Goal: Find specific page/section: Find specific page/section

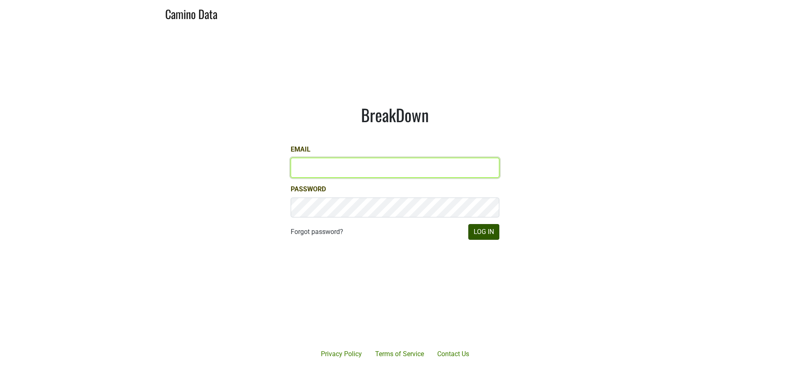
type input "susan@dumol.com"
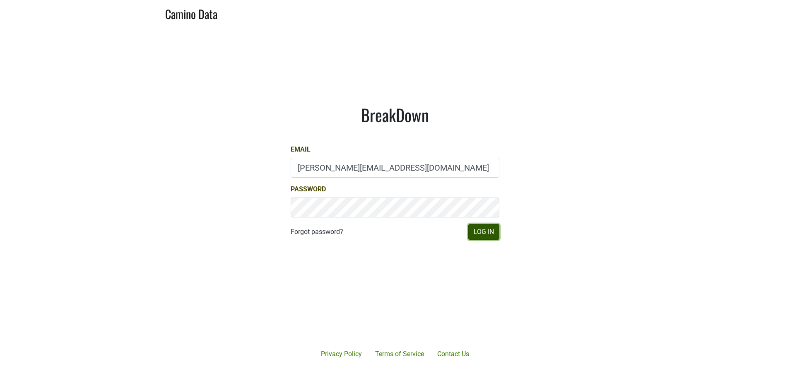
click at [480, 235] on button "Log In" at bounding box center [483, 232] width 31 height 16
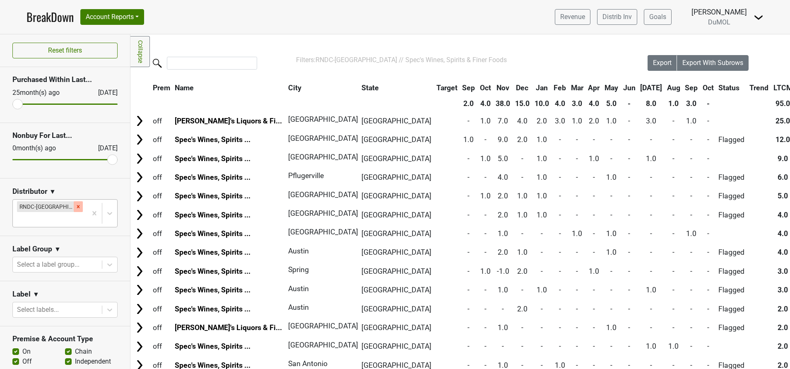
click at [74, 210] on div "Remove RNDC-TX" at bounding box center [78, 206] width 9 height 11
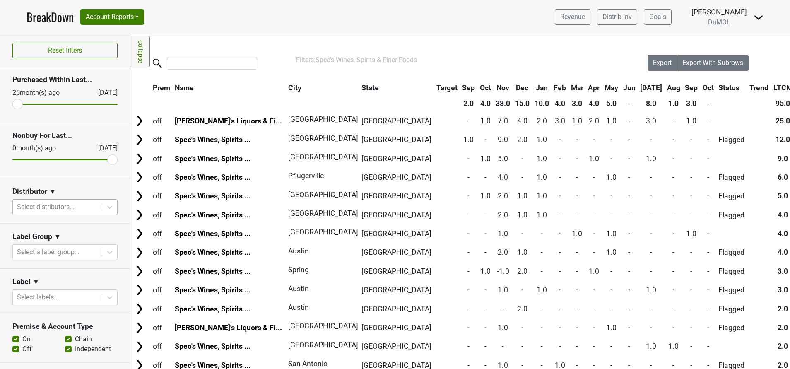
click at [75, 348] on label "Independent" at bounding box center [93, 349] width 36 height 10
click at [65, 348] on input "Independent" at bounding box center [68, 348] width 7 height 8
checkbox input "false"
click at [22, 338] on label "On" at bounding box center [26, 339] width 8 height 10
click at [14, 338] on input "On" at bounding box center [15, 338] width 7 height 8
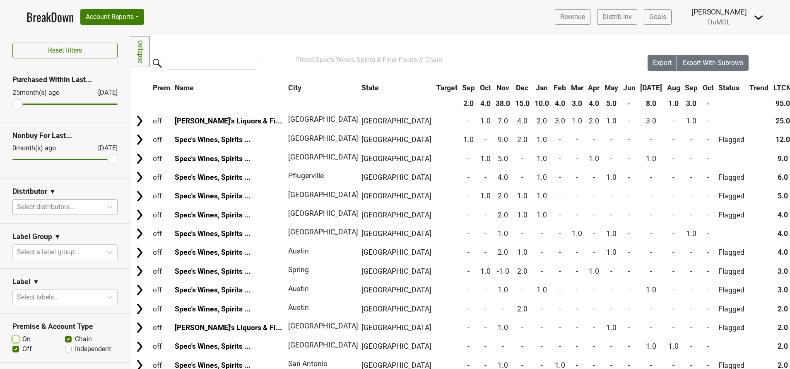
checkbox input "false"
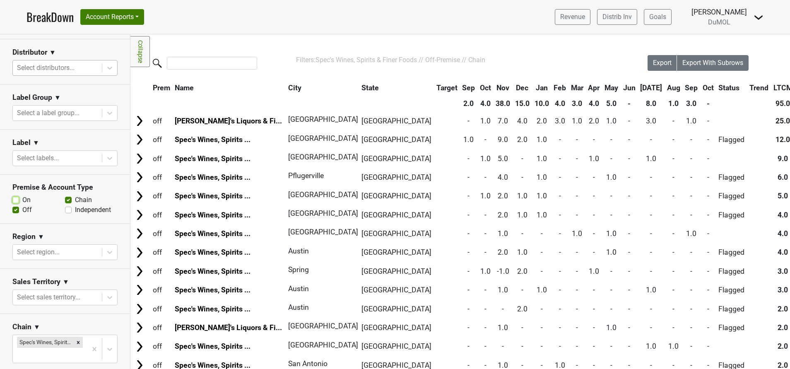
scroll to position [142, 0]
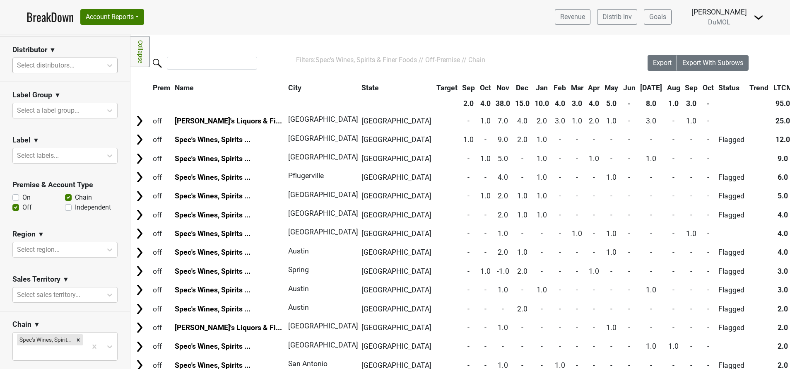
click at [15, 200] on div "On" at bounding box center [38, 198] width 53 height 10
click at [75, 208] on label "Independent" at bounding box center [93, 208] width 36 height 10
click at [65, 208] on input "Independent" at bounding box center [68, 207] width 7 height 8
checkbox input "true"
click at [22, 199] on label "On" at bounding box center [26, 198] width 8 height 10
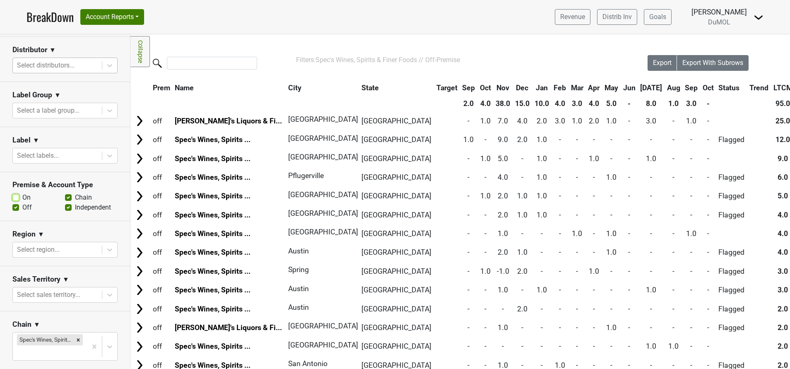
click at [14, 199] on input "On" at bounding box center [15, 197] width 7 height 8
checkbox input "true"
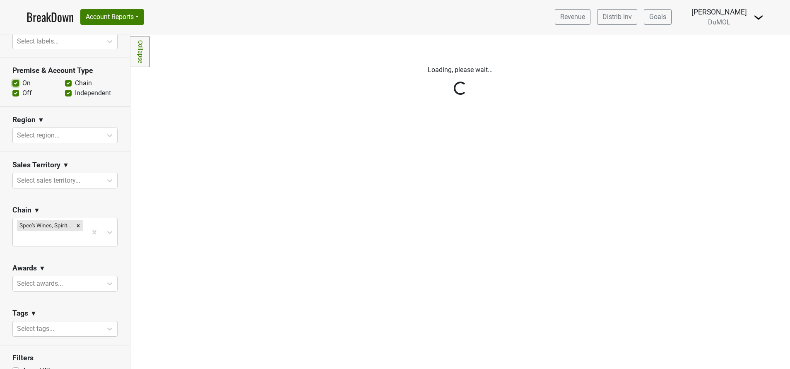
scroll to position [258, 0]
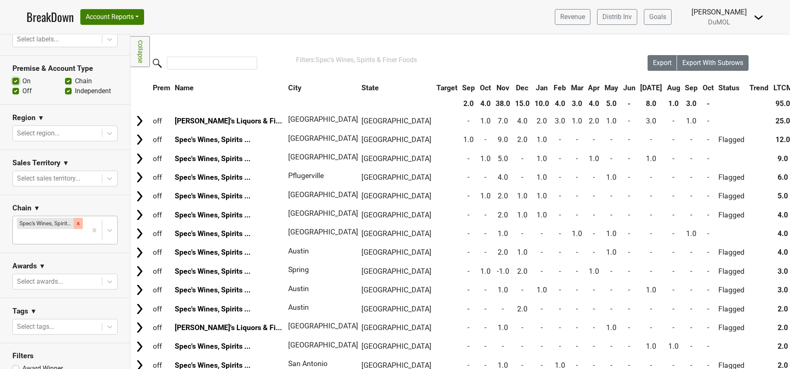
click at [77, 222] on icon "Remove Spec's Wines, Spirits & Finer Foods" at bounding box center [78, 223] width 3 height 3
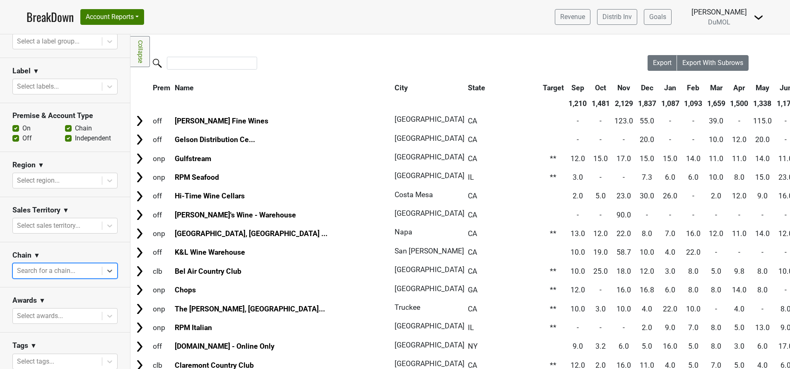
scroll to position [211, 0]
click at [107, 224] on icon at bounding box center [109, 225] width 5 height 3
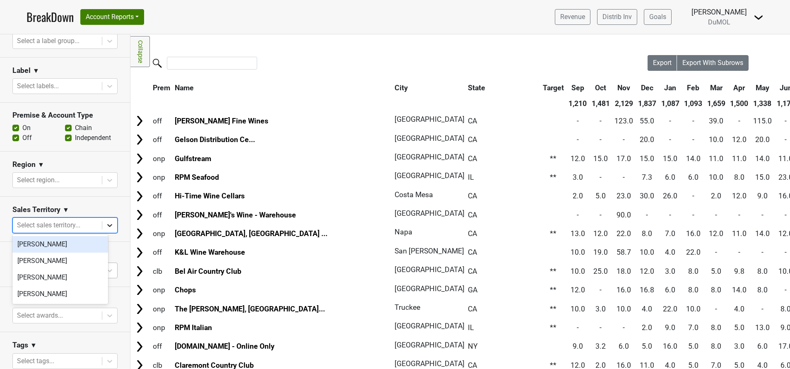
click at [107, 224] on icon at bounding box center [109, 225] width 5 height 3
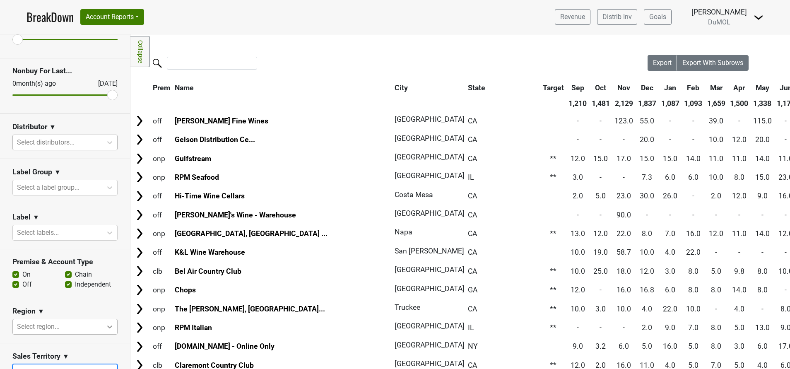
scroll to position [58, 0]
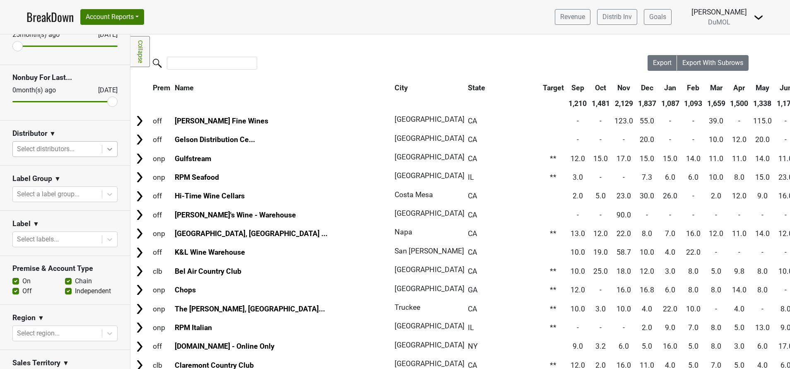
click at [106, 152] on icon at bounding box center [110, 149] width 8 height 8
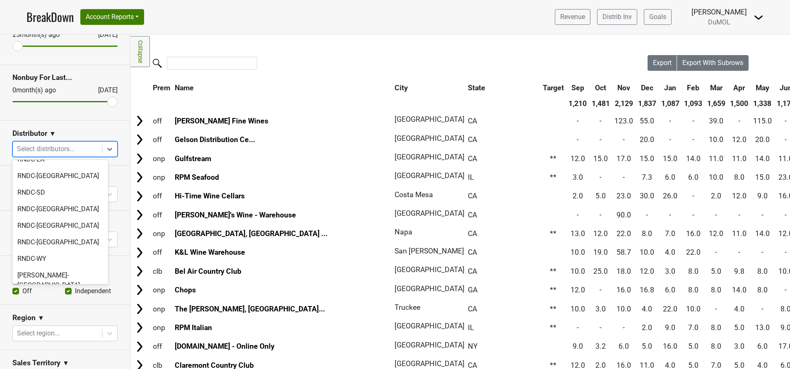
scroll to position [677, 0]
click at [54, 303] on div "RNDC-[GEOGRAPHIC_DATA]" at bounding box center [60, 311] width 96 height 17
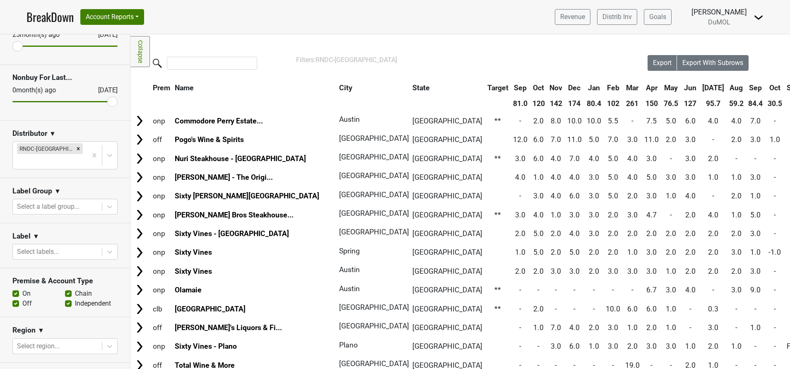
click at [185, 92] on th "Name" at bounding box center [255, 87] width 164 height 15
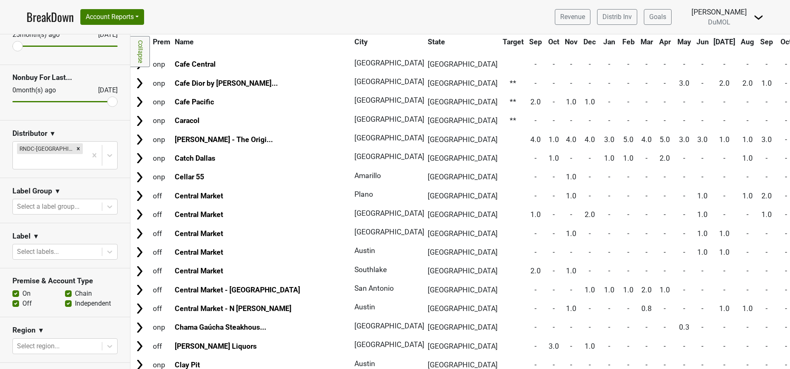
scroll to position [827, 0]
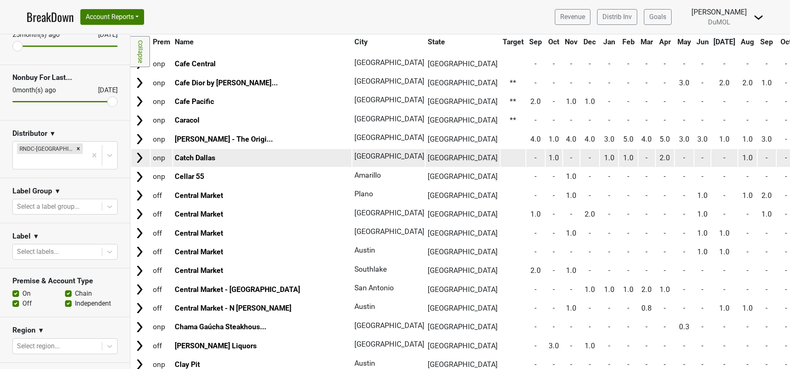
click at [140, 157] on img at bounding box center [139, 158] width 12 height 12
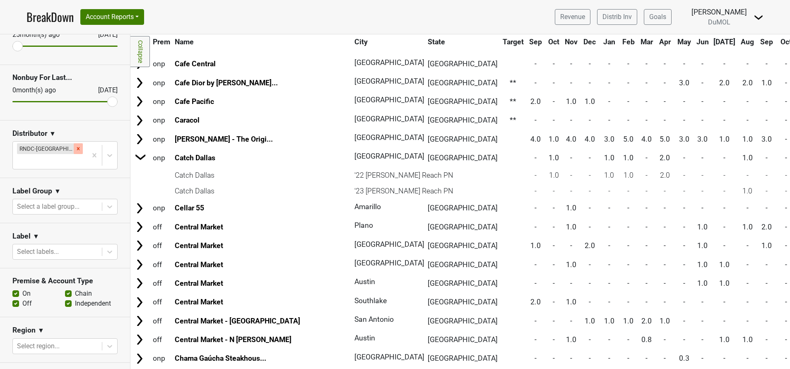
click at [74, 149] on div "Remove RNDC-TX" at bounding box center [78, 148] width 9 height 11
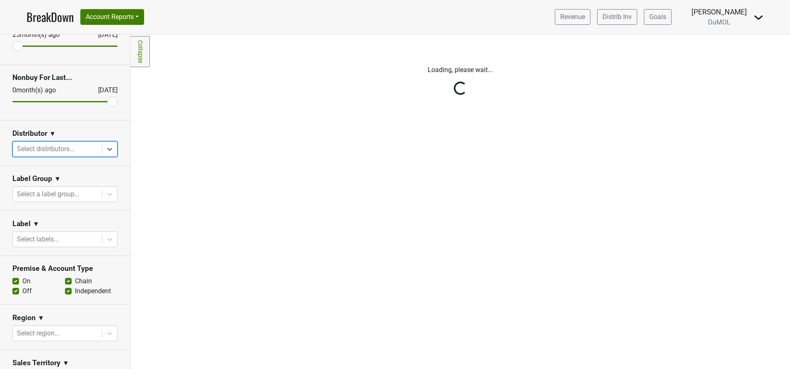
scroll to position [0, 0]
click at [72, 152] on div "Reset filters Purchased Within Last... 25 month(s) ago Sep '25 Nonbuy For Last.…" at bounding box center [65, 201] width 130 height 335
click at [106, 145] on icon at bounding box center [110, 149] width 8 height 8
click at [54, 147] on div at bounding box center [57, 149] width 81 height 12
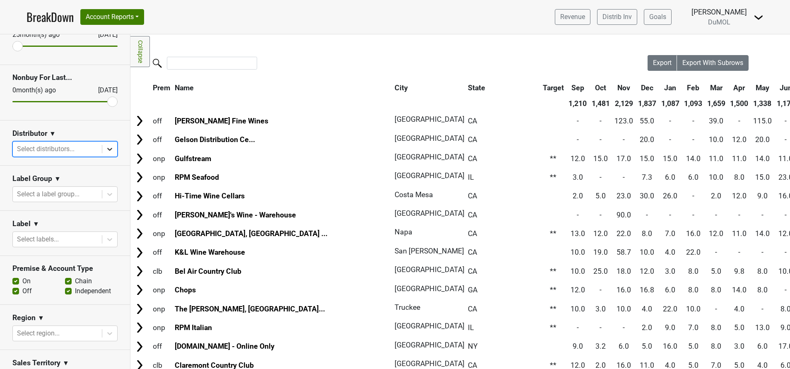
click at [106, 152] on icon at bounding box center [110, 149] width 8 height 8
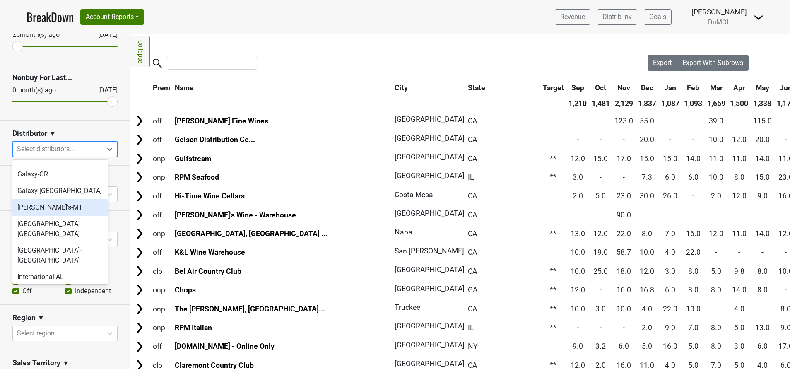
scroll to position [317, 0]
click at [62, 269] on div "International-AL" at bounding box center [60, 277] width 96 height 17
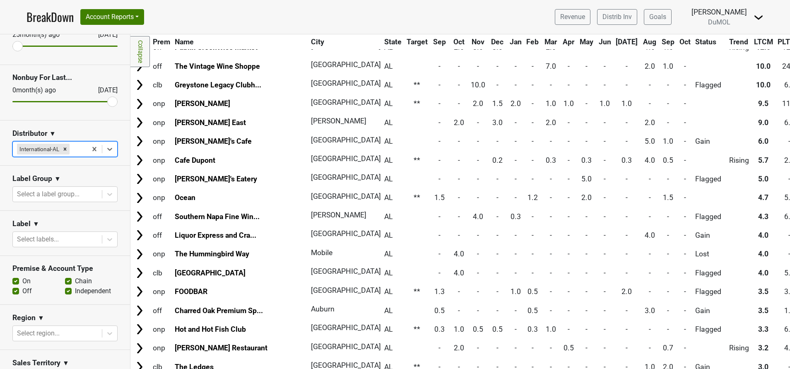
scroll to position [0, 0]
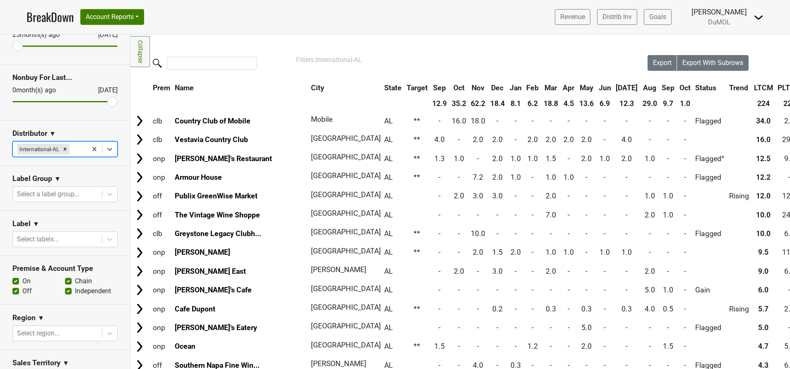
click at [43, 18] on link "BreakDown" at bounding box center [50, 16] width 47 height 17
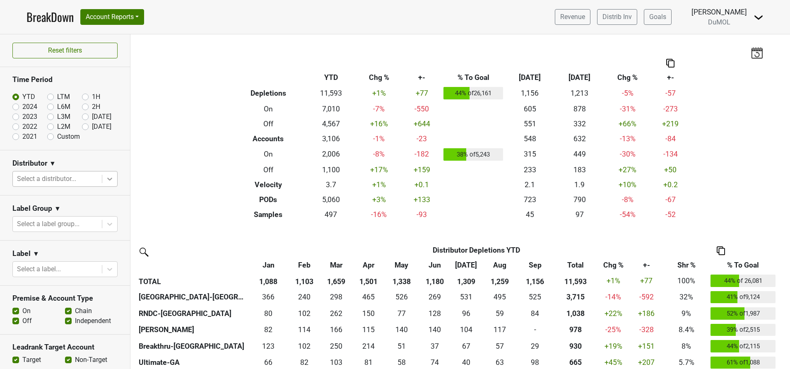
click at [102, 179] on div at bounding box center [109, 178] width 15 height 15
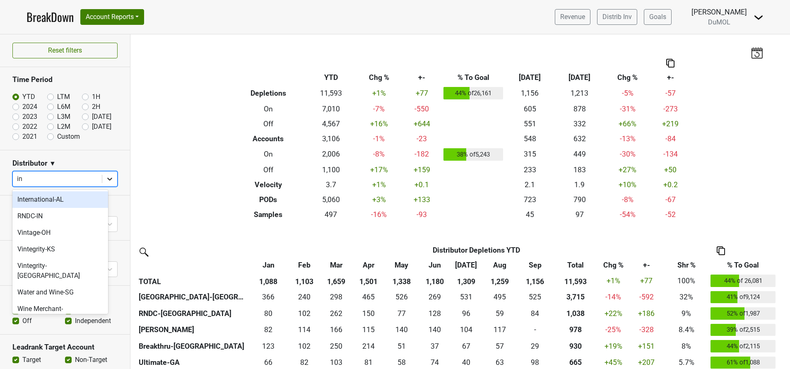
type input "int"
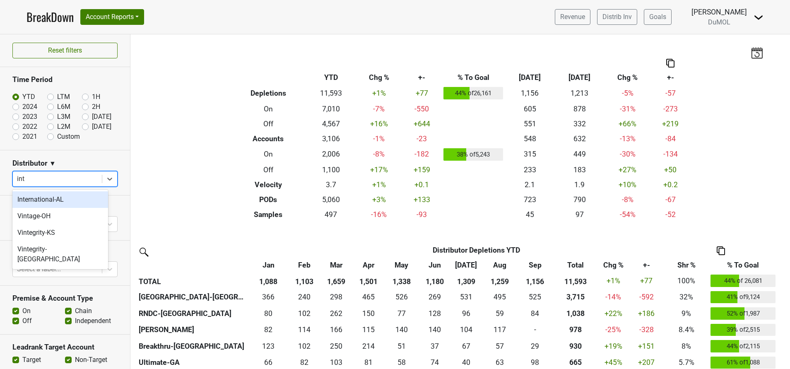
click at [39, 193] on div "International-AL" at bounding box center [60, 199] width 96 height 17
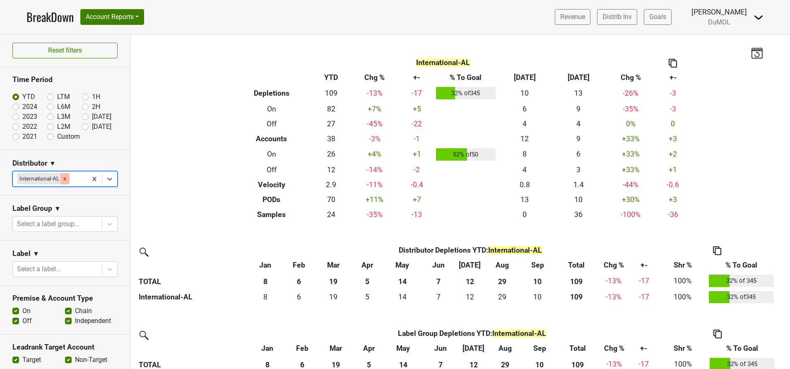
click at [61, 178] on div "Remove International-AL" at bounding box center [64, 178] width 9 height 11
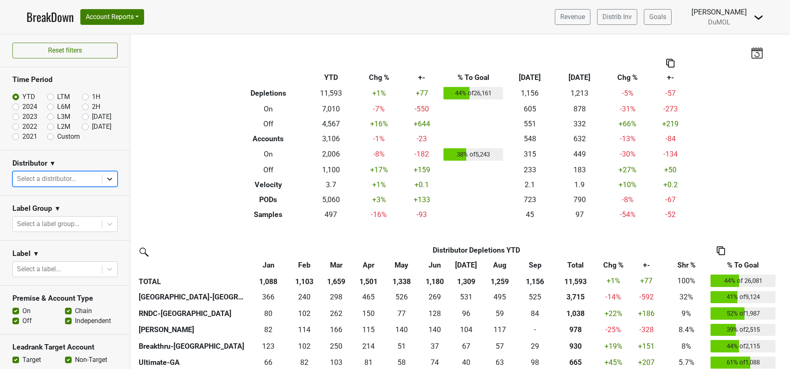
click at [106, 178] on div at bounding box center [109, 178] width 15 height 15
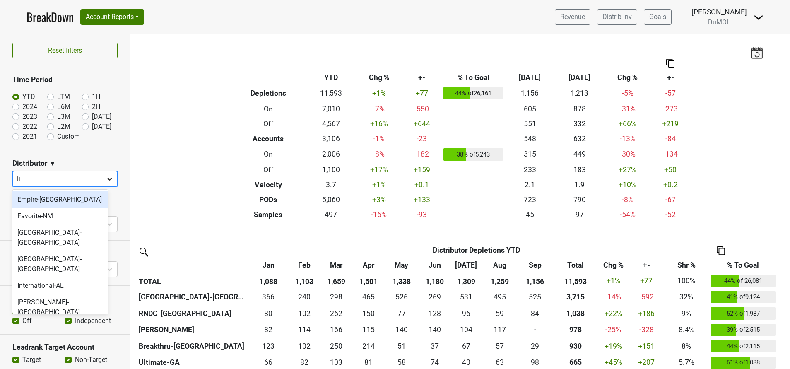
type input "int"
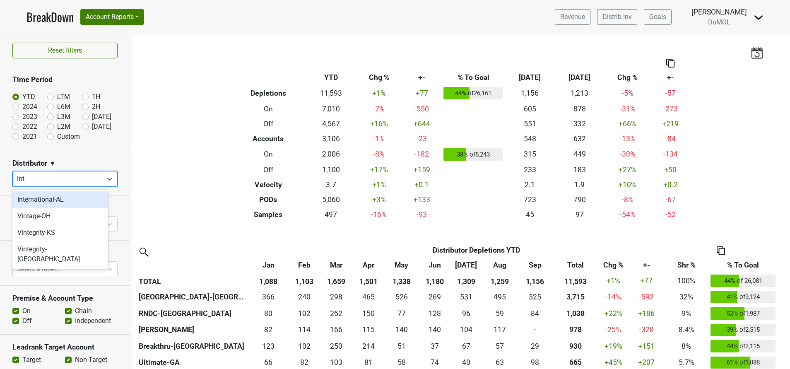
click at [70, 200] on div "International-AL" at bounding box center [60, 199] width 96 height 17
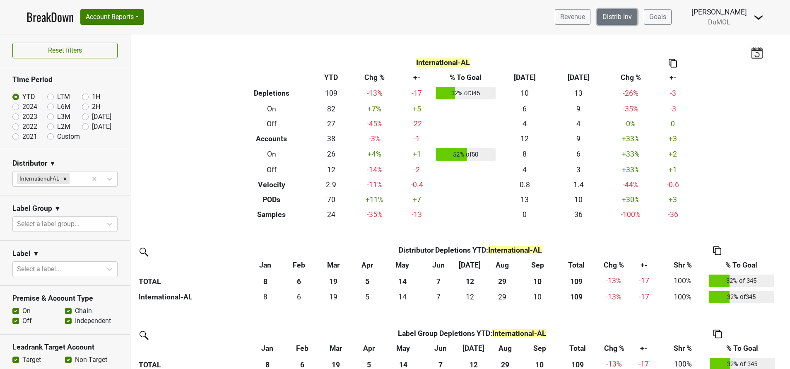
click at [617, 16] on link "Distrib Inv" at bounding box center [617, 17] width 40 height 16
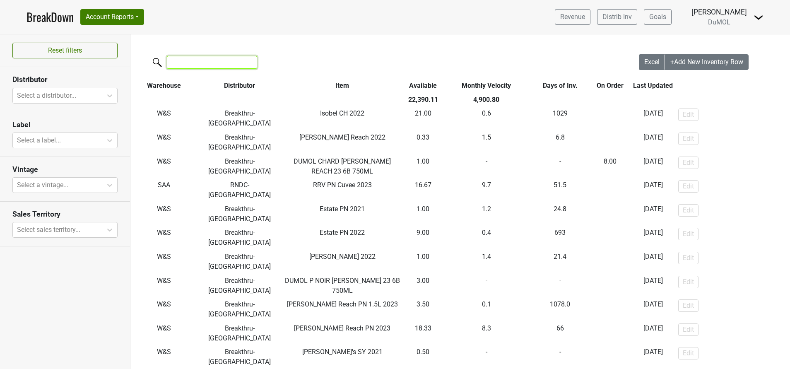
click at [233, 65] on input "search" at bounding box center [212, 62] width 90 height 13
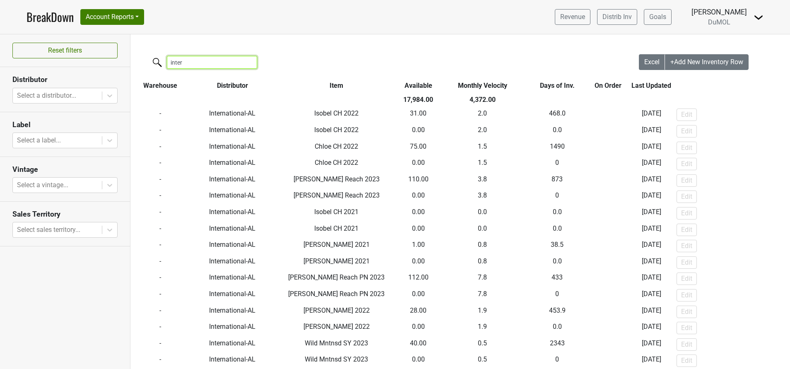
click at [233, 65] on input "inter" at bounding box center [212, 62] width 90 height 13
click at [200, 64] on input "inter" at bounding box center [212, 62] width 90 height 13
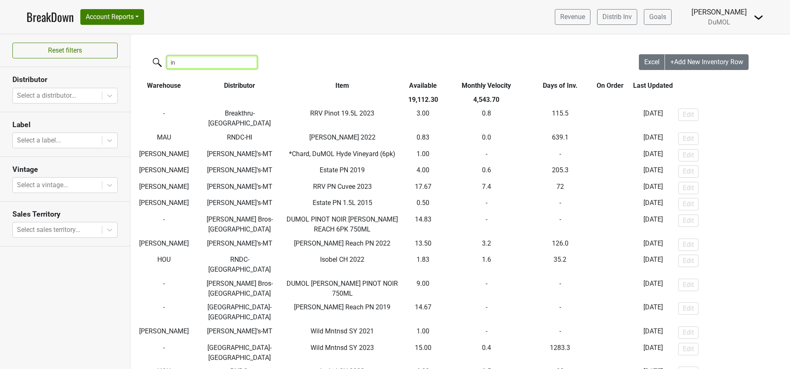
click at [196, 66] on input "in" at bounding box center [212, 62] width 90 height 13
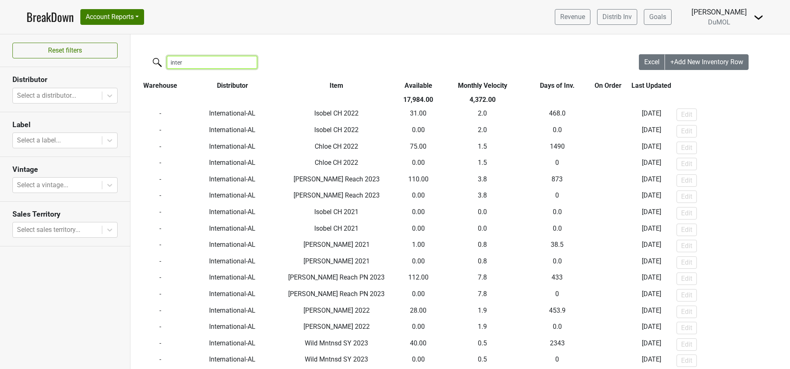
type input "inter"
